Goal: Information Seeking & Learning: Learn about a topic

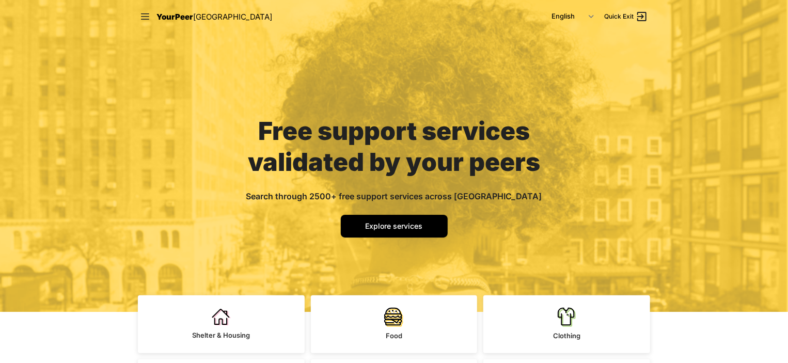
click at [166, 16] on span "YourPeer" at bounding box center [174, 17] width 37 height 10
click at [146, 16] on icon at bounding box center [145, 16] width 10 height 10
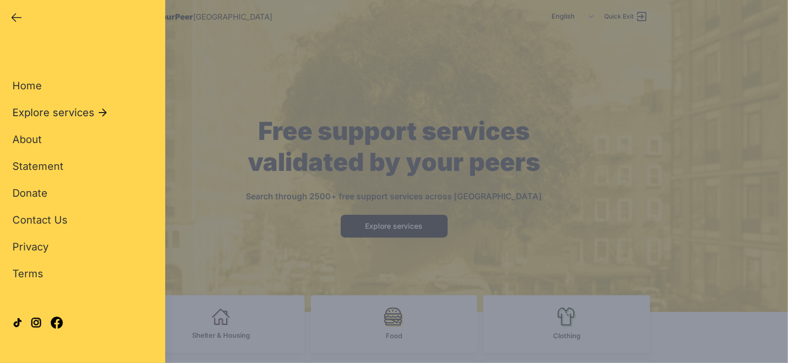
click at [29, 112] on span "Explore services" at bounding box center [53, 112] width 82 height 14
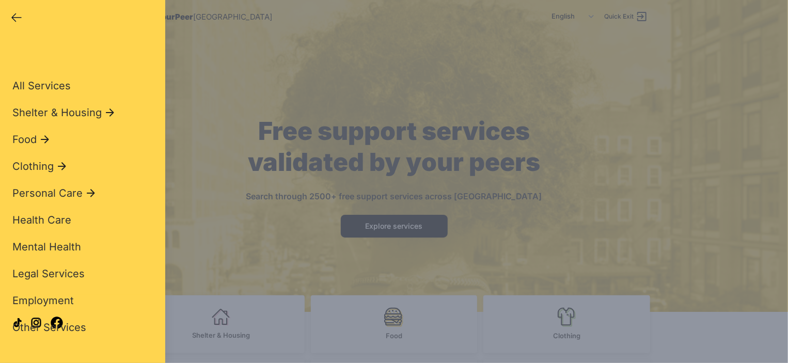
click at [29, 112] on span "Shelter & Housing" at bounding box center [56, 112] width 89 height 14
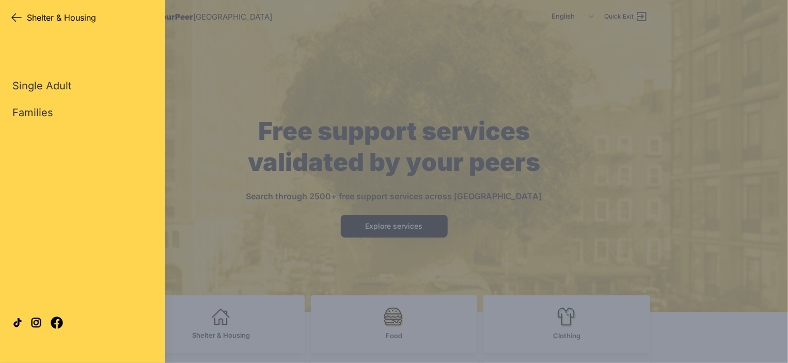
click at [13, 15] on icon "button" at bounding box center [16, 17] width 12 height 12
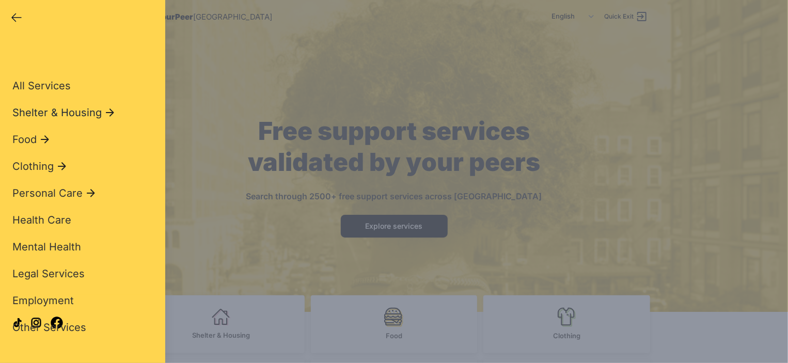
click at [54, 110] on span "Shelter & Housing" at bounding box center [56, 112] width 89 height 14
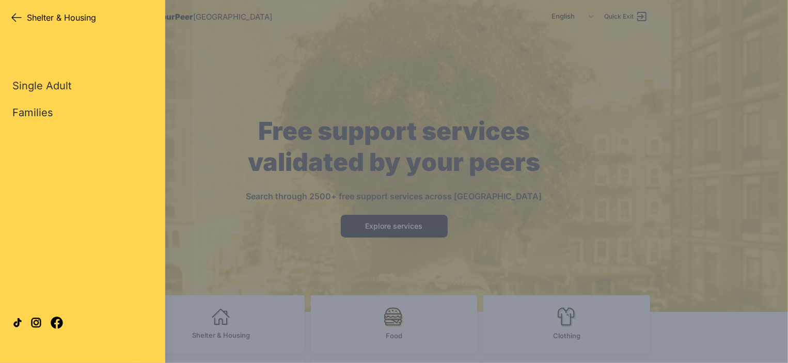
click at [45, 112] on link "Families" at bounding box center [32, 112] width 41 height 14
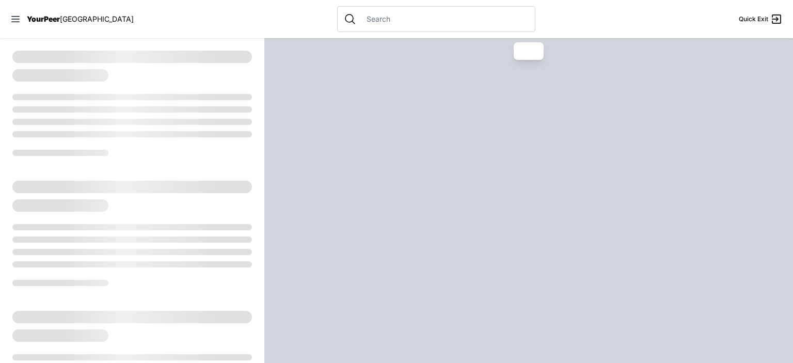
select select "recentlyUpdated"
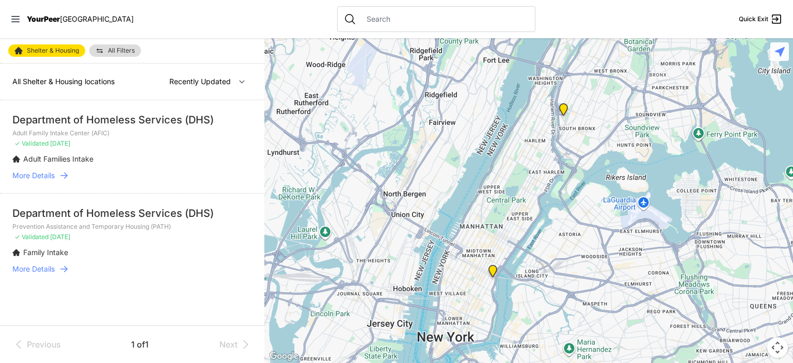
click at [35, 18] on span "YourPeer" at bounding box center [43, 18] width 33 height 9
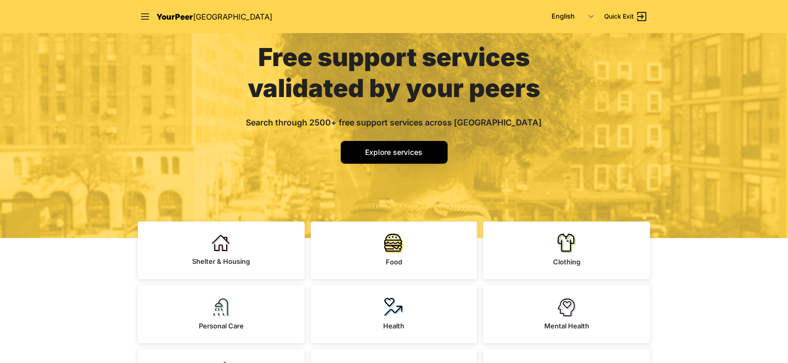
scroll to position [207, 0]
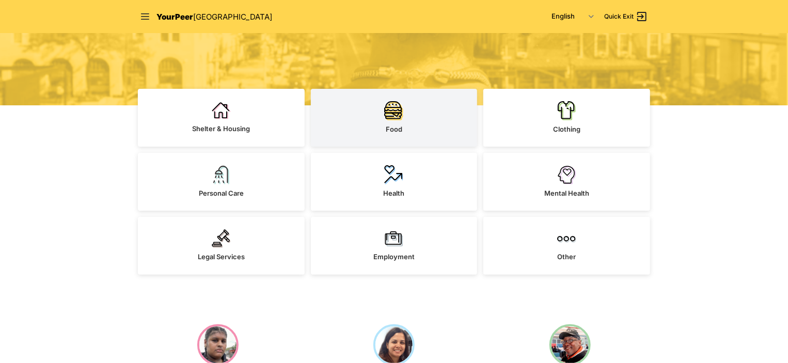
click at [407, 112] on link "Food" at bounding box center [394, 118] width 167 height 58
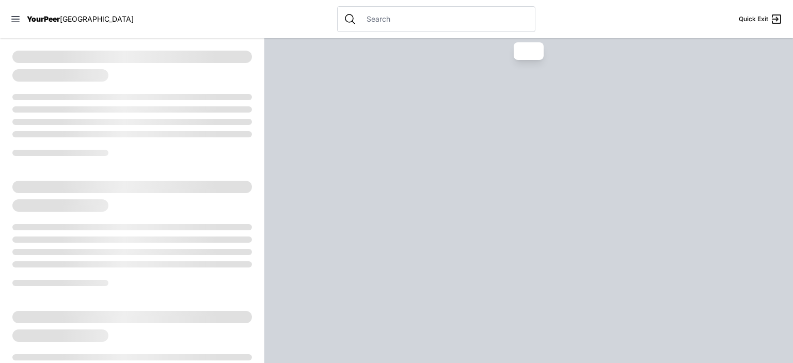
select select "recentlyUpdated"
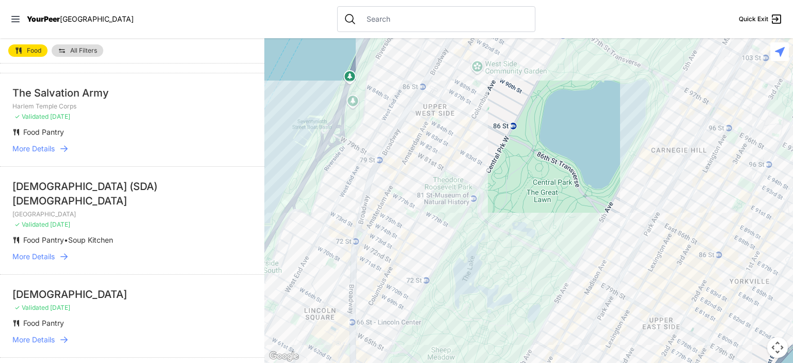
scroll to position [878, 0]
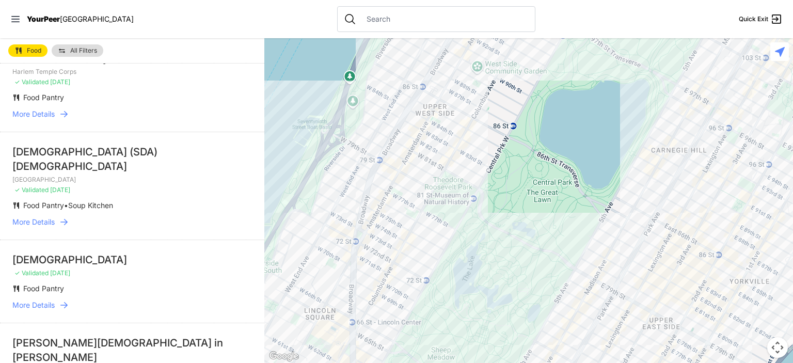
click at [43, 218] on span "More Details" at bounding box center [33, 222] width 42 height 10
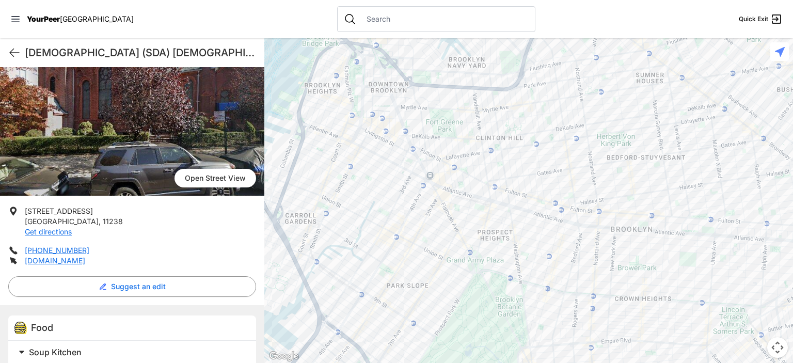
scroll to position [159, 0]
